Goal: Navigation & Orientation: Find specific page/section

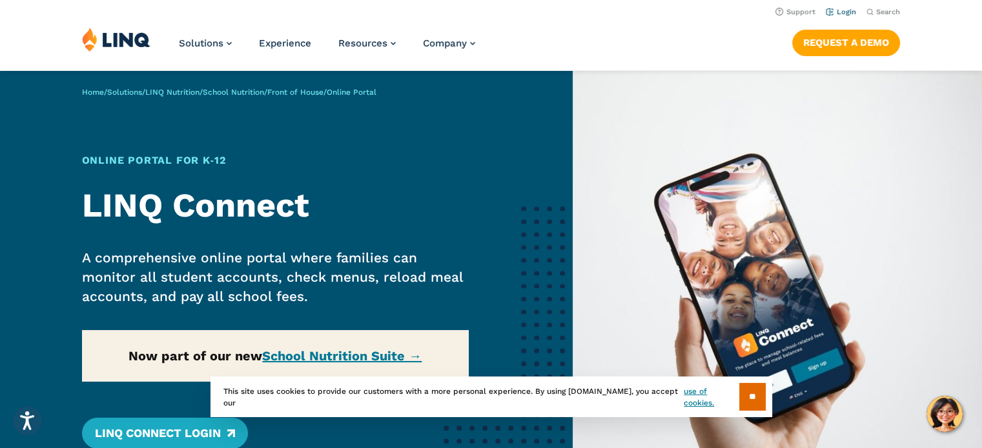
click at [841, 15] on link "Login" at bounding box center [840, 12] width 30 height 8
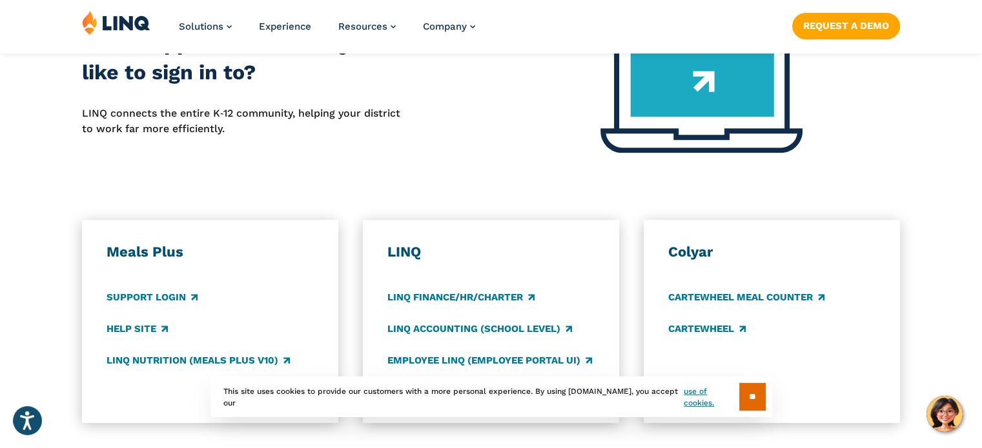
scroll to position [581, 0]
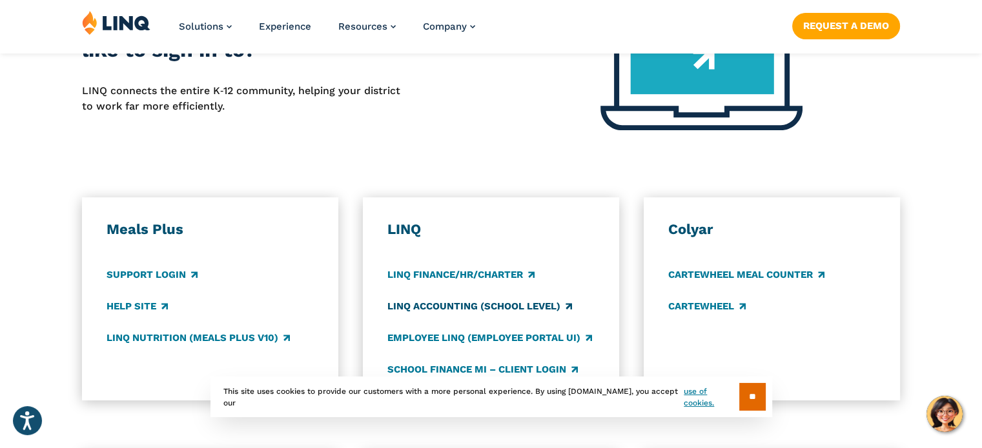
click at [405, 302] on link "LINQ Accounting (school level)" at bounding box center [479, 306] width 185 height 14
